Goal: Obtain resource: Download file/media

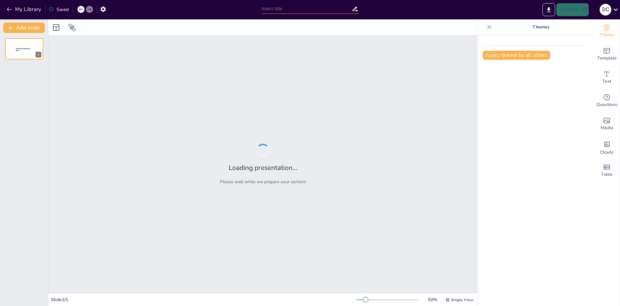
type input "Resolución Colaborativa: Transformando el Conflicto en Oportunidad"
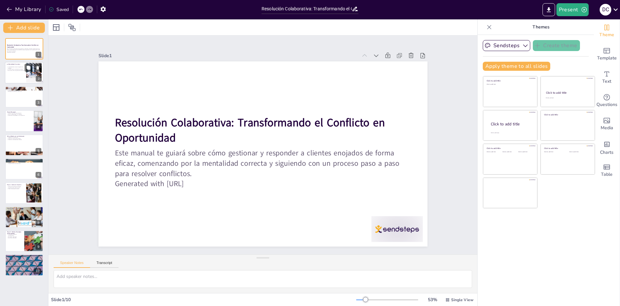
click at [25, 71] on div at bounding box center [24, 73] width 39 height 22
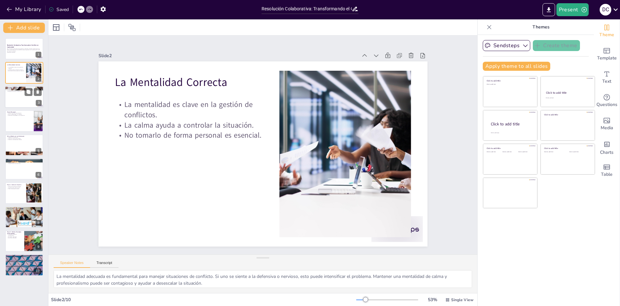
click at [26, 100] on div at bounding box center [24, 97] width 39 height 22
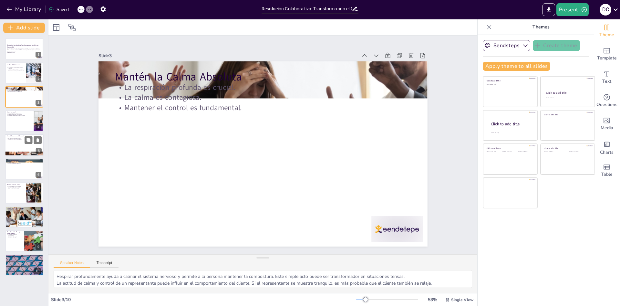
click at [13, 143] on div at bounding box center [24, 145] width 39 height 22
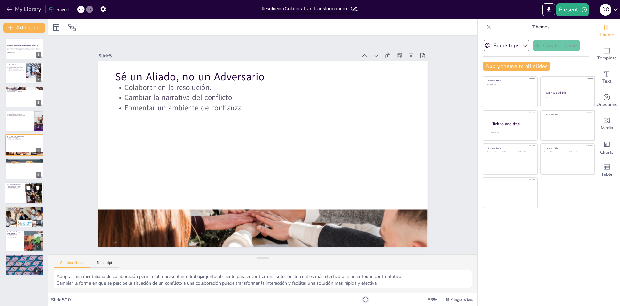
click at [11, 190] on div at bounding box center [24, 193] width 39 height 22
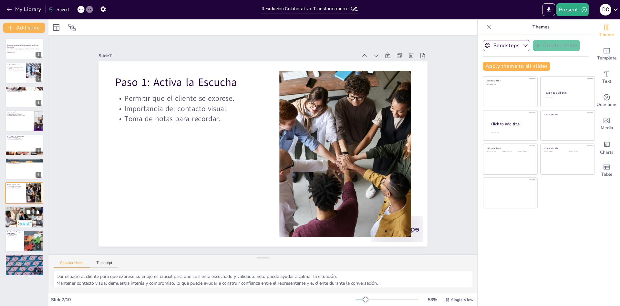
click at [17, 228] on div "Paso 2: Reconoce su Emoción Mostrar empatía es clave. [PERSON_NAME] sentimiento…" at bounding box center [24, 217] width 39 height 22
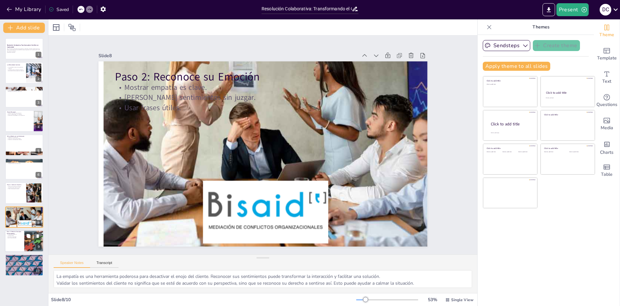
click at [15, 251] on div at bounding box center [24, 241] width 39 height 22
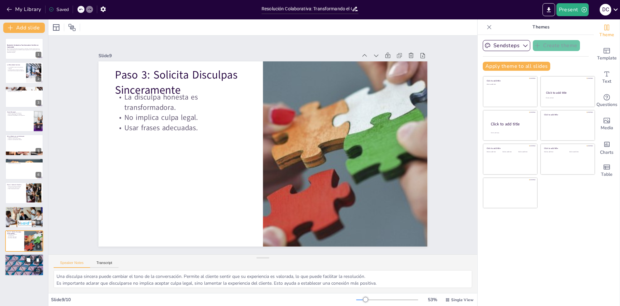
click at [15, 263] on div at bounding box center [24, 265] width 39 height 22
type textarea "Resumir el problema con las propias palabras del representante demuestra que se…"
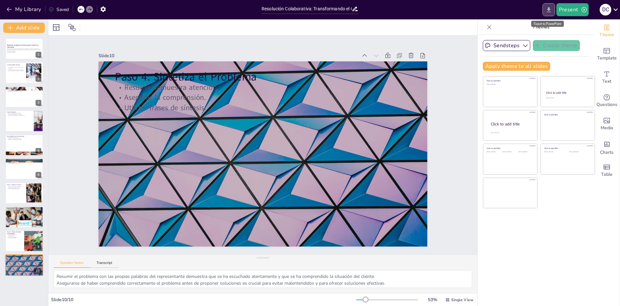
click at [550, 8] on icon "Export to PowerPoint" at bounding box center [549, 9] width 7 height 7
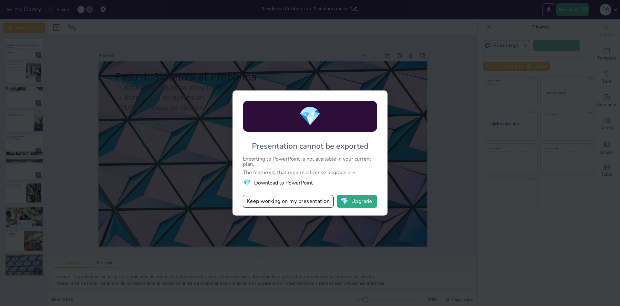
click at [298, 184] on li "💎 Download to PowerPoint" at bounding box center [310, 182] width 134 height 9
click at [295, 182] on li "💎 Download to PowerPoint" at bounding box center [310, 182] width 134 height 9
click at [285, 234] on div "💎 Presentation cannot be exported Exporting to PowerPoint is not available in y…" at bounding box center [310, 153] width 620 height 306
click at [173, 216] on div "💎 Presentation cannot be exported Exporting to PowerPoint is not available in y…" at bounding box center [310, 153] width 620 height 306
click at [29, 119] on div "💎 Presentation cannot be exported Exporting to PowerPoint is not available in y…" at bounding box center [310, 153] width 620 height 306
